Goal: Information Seeking & Learning: Learn about a topic

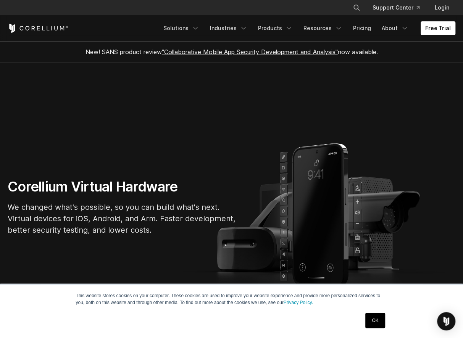
click at [378, 319] on link "OK" at bounding box center [374, 320] width 19 height 15
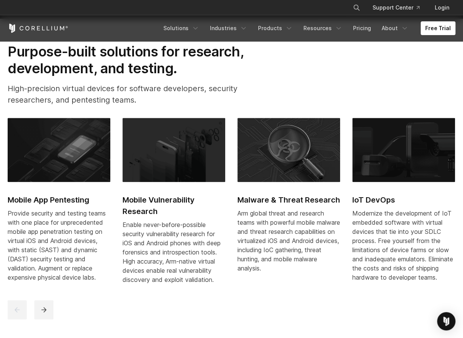
scroll to position [339, 0]
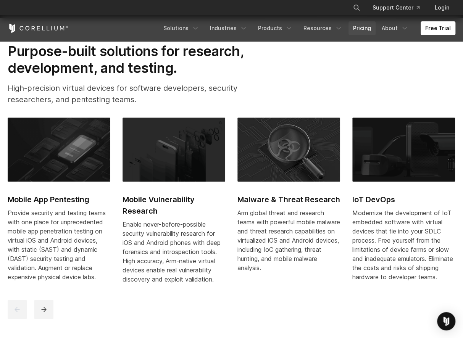
click at [361, 28] on link "Pricing" at bounding box center [361, 28] width 27 height 14
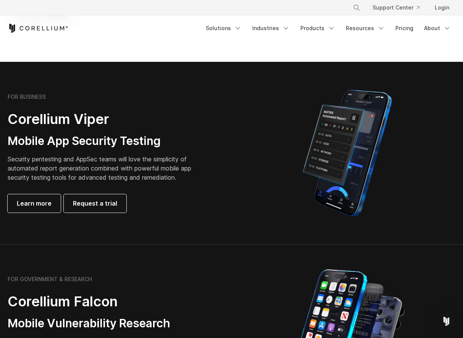
scroll to position [137, 0]
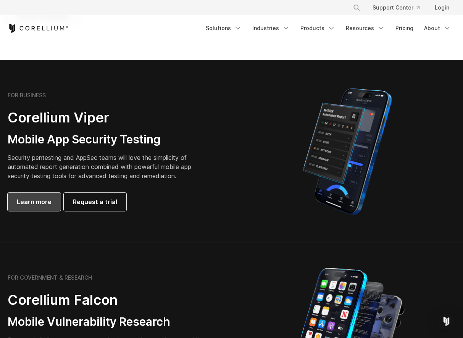
click at [34, 198] on span "Learn more" at bounding box center [34, 201] width 35 height 9
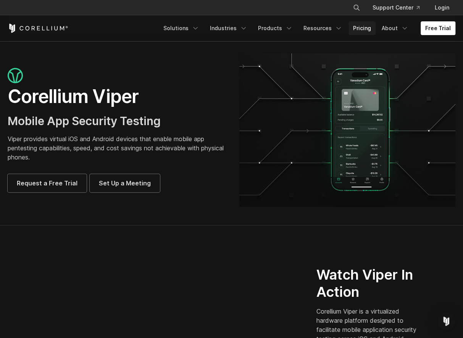
click at [365, 29] on link "Pricing" at bounding box center [361, 28] width 27 height 14
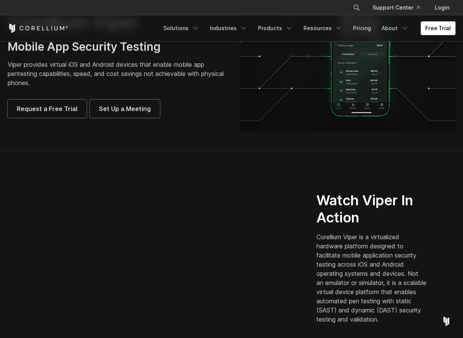
scroll to position [61, 0]
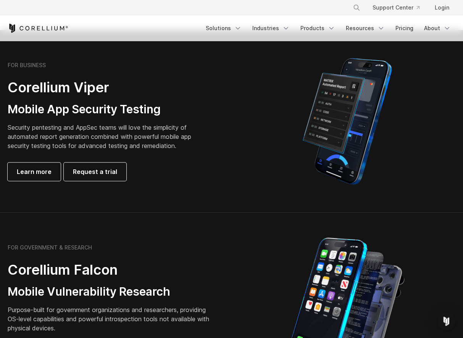
scroll to position [164, 0]
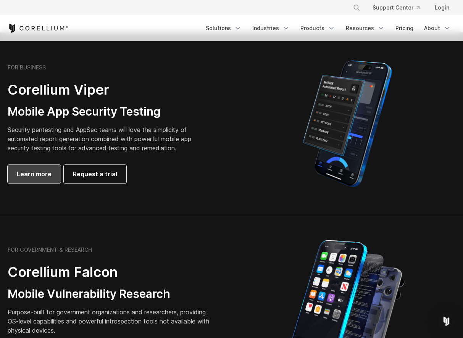
click at [28, 176] on span "Learn more" at bounding box center [34, 173] width 35 height 9
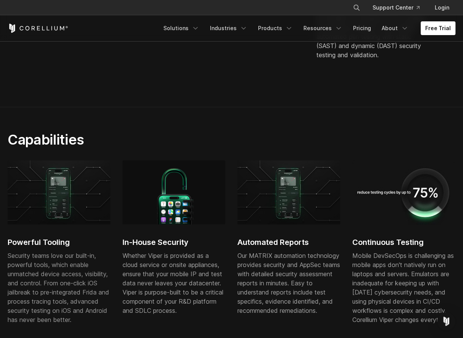
scroll to position [288, 0]
